Goal: Task Accomplishment & Management: Manage account settings

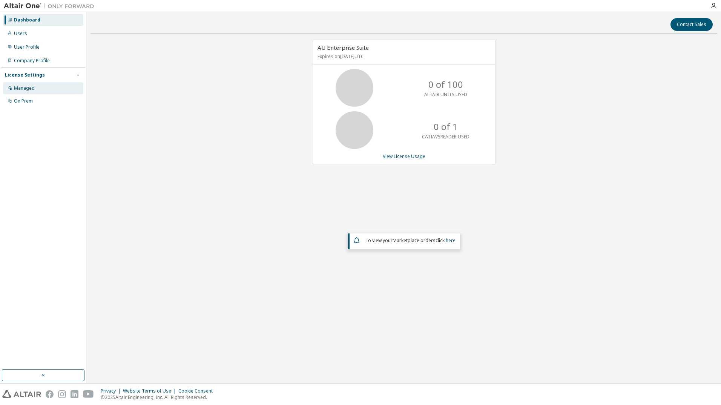
click at [42, 84] on div "Managed" at bounding box center [43, 88] width 80 height 12
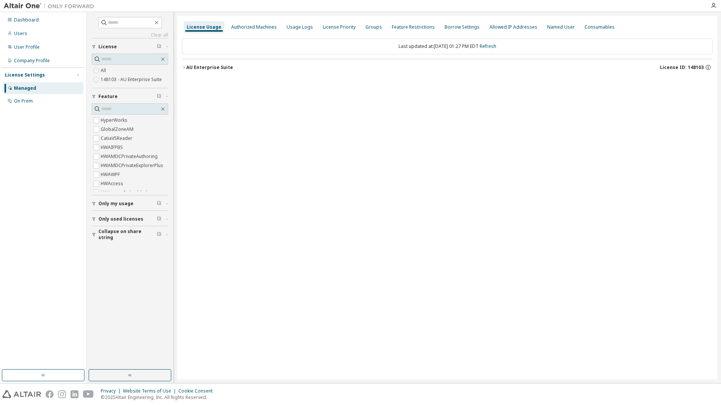
click at [37, 94] on div "Managed On Prem" at bounding box center [43, 94] width 84 height 25
drag, startPoint x: 37, startPoint y: 94, endPoint x: 32, endPoint y: 102, distance: 8.6
click at [32, 102] on div "On Prem" at bounding box center [23, 101] width 19 height 6
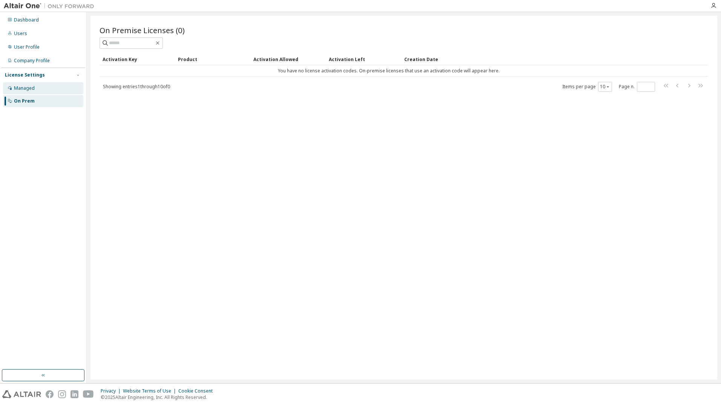
click at [36, 93] on div "Managed" at bounding box center [43, 88] width 80 height 12
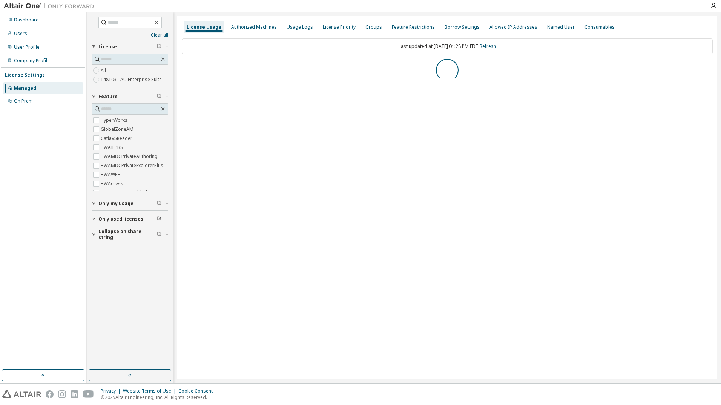
click at [121, 82] on label "148103 - AU Enterprise Suite" at bounding box center [132, 79] width 63 height 9
click at [184, 65] on icon "button" at bounding box center [184, 67] width 5 height 5
